Goal: Task Accomplishment & Management: Complete application form

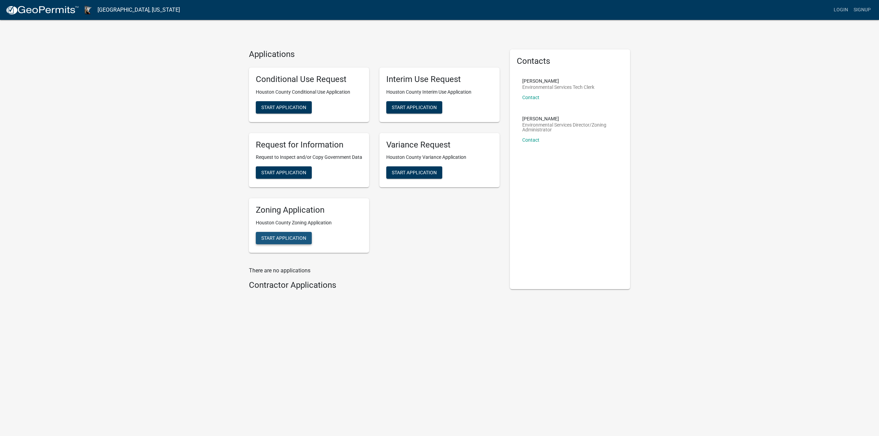
click at [290, 240] on span "Start Application" at bounding box center [283, 237] width 45 height 5
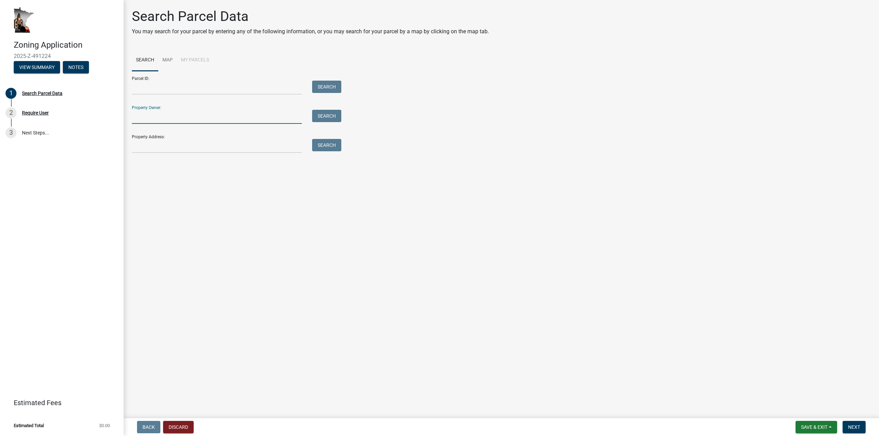
click at [189, 117] on input "Property Owner:" at bounding box center [217, 117] width 170 height 14
click at [181, 150] on input "Property Address:" at bounding box center [217, 146] width 170 height 14
click at [317, 146] on button "Search" at bounding box center [326, 145] width 29 height 12
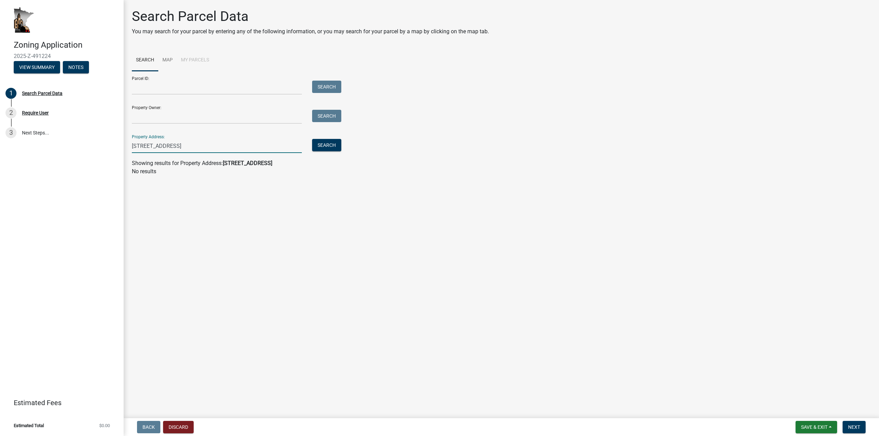
drag, startPoint x: 192, startPoint y: 145, endPoint x: 162, endPoint y: 152, distance: 30.1
click at [162, 152] on input "[STREET_ADDRESS]" at bounding box center [217, 146] width 170 height 14
click at [333, 141] on button "Search" at bounding box center [326, 145] width 29 height 12
click at [146, 148] on input "[STREET_ADDRESS]" at bounding box center [217, 146] width 170 height 14
type input "[STREET_ADDRESS]"
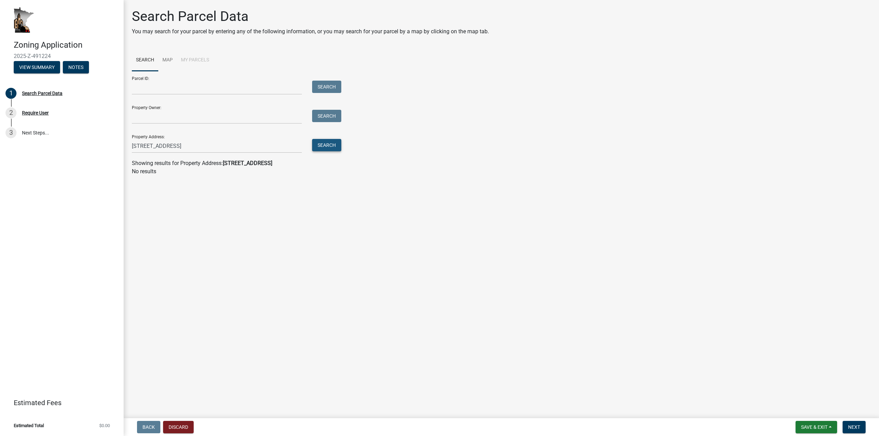
click at [322, 146] on button "Search" at bounding box center [326, 145] width 29 height 12
